Goal: Task Accomplishment & Management: Use online tool/utility

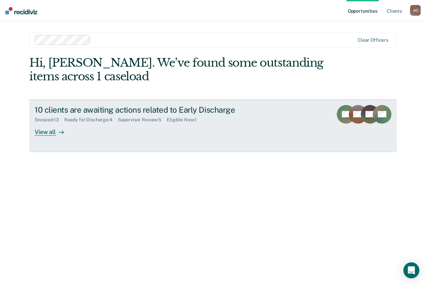
click at [127, 109] on div "10 clients are awaiting actions related to Early Discharge" at bounding box center [152, 110] width 234 height 10
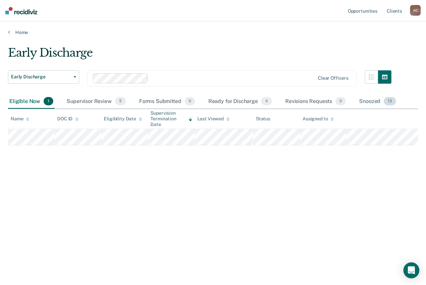
click at [364, 103] on div "Snoozed 13" at bounding box center [378, 101] width 40 height 15
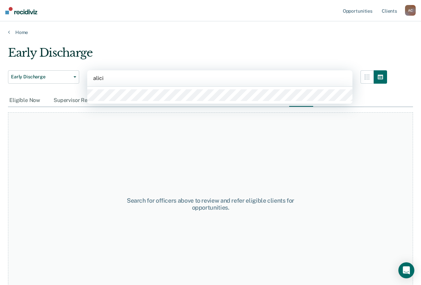
type input "[PERSON_NAME]"
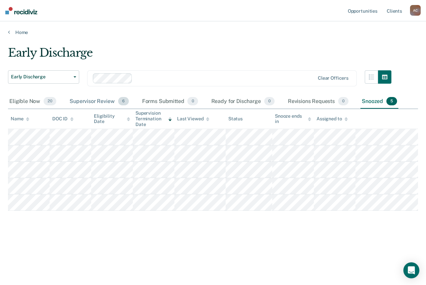
click at [108, 100] on div "Supervisor Review 6" at bounding box center [99, 101] width 62 height 15
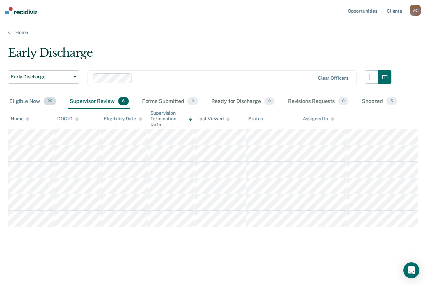
click at [15, 103] on div "Eligible Now 20" at bounding box center [33, 101] width 50 height 15
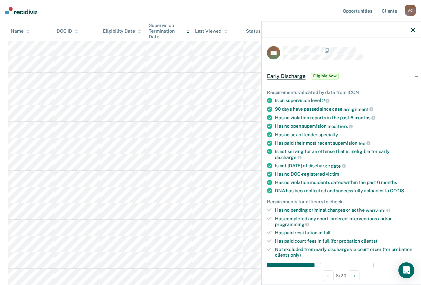
scroll to position [176, 0]
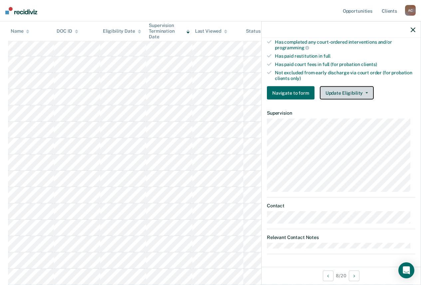
click at [361, 94] on button "Update Eligibility" at bounding box center [347, 92] width 54 height 13
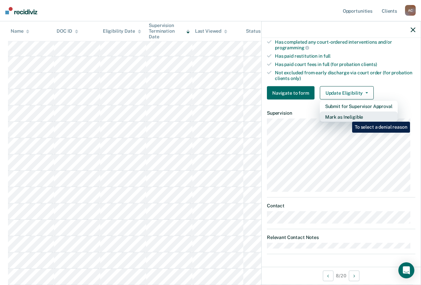
click at [347, 116] on button "Mark as Ineligible" at bounding box center [359, 116] width 78 height 11
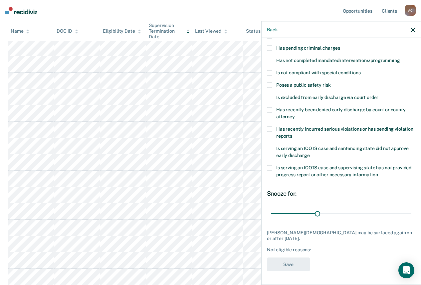
scroll to position [49, 0]
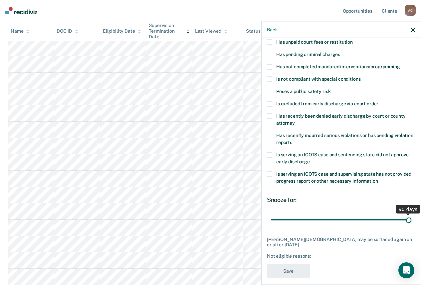
drag, startPoint x: 314, startPoint y: 218, endPoint x: 416, endPoint y: 215, distance: 101.2
type input "90"
click at [411, 215] on input "range" at bounding box center [341, 220] width 140 height 12
click at [269, 153] on span at bounding box center [269, 154] width 5 height 5
click at [310, 159] on input "Is serving an ICOTS case and sentencing state did not approve early discharge" at bounding box center [310, 159] width 0 height 0
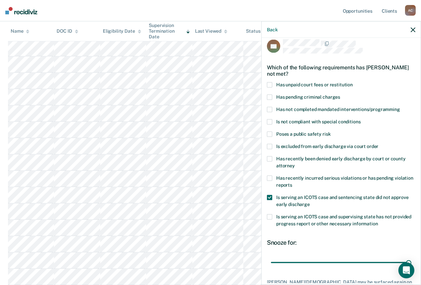
scroll to position [0, 0]
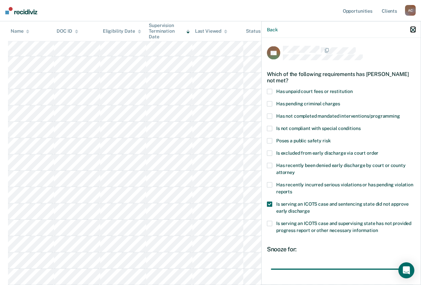
click at [412, 30] on icon "button" at bounding box center [413, 29] width 5 height 5
